Goal: Navigation & Orientation: Understand site structure

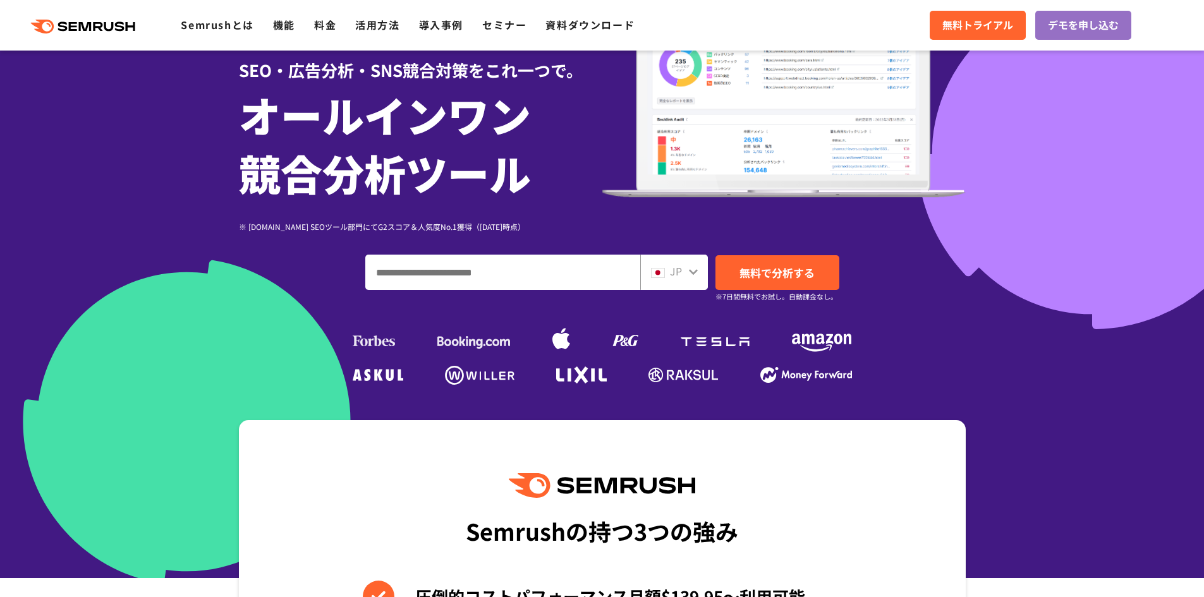
click at [685, 274] on div "JP" at bounding box center [671, 272] width 40 height 16
click at [685, 271] on div "JP" at bounding box center [671, 272] width 40 height 16
click at [685, 270] on div "JP" at bounding box center [671, 272] width 40 height 16
click at [690, 269] on icon at bounding box center [694, 272] width 10 height 10
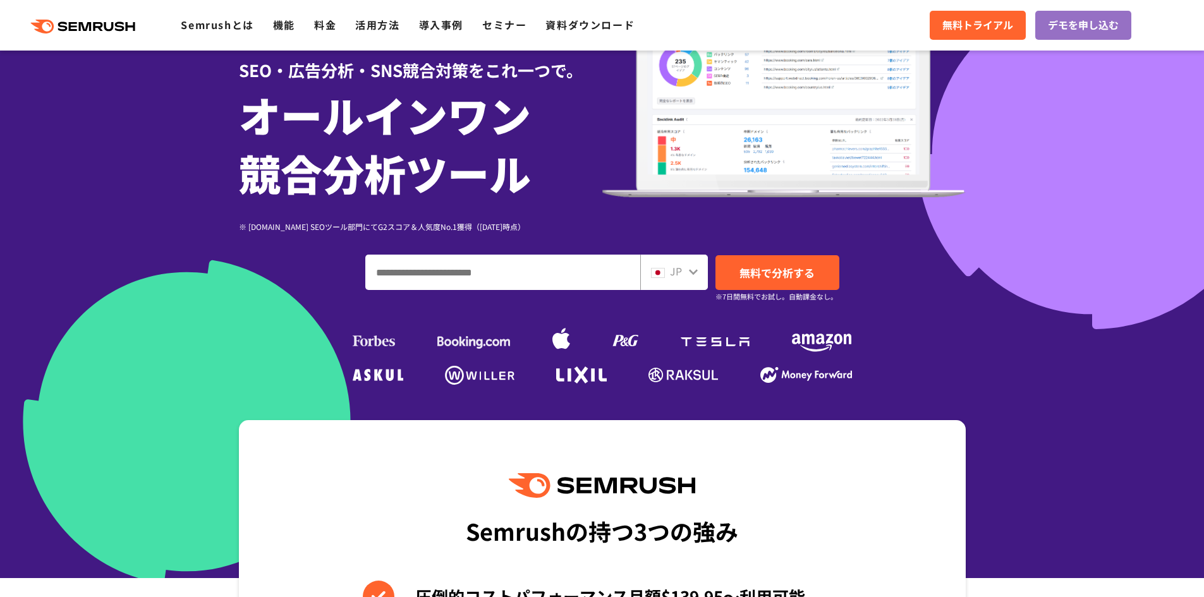
click at [695, 273] on icon at bounding box center [693, 272] width 9 height 6
click at [1096, 159] on div at bounding box center [602, 226] width 1204 height 705
click at [694, 269] on icon at bounding box center [694, 272] width 10 height 10
